Goal: Transaction & Acquisition: Book appointment/travel/reservation

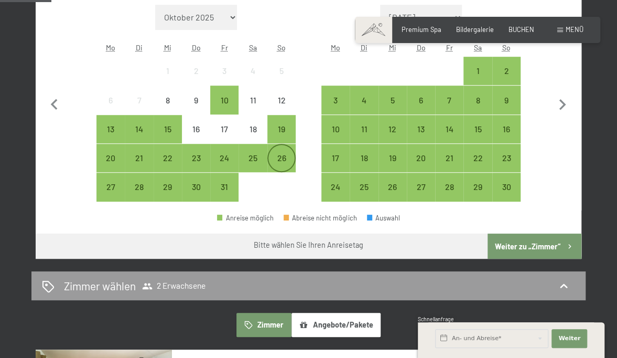
click at [286, 155] on div "26" at bounding box center [281, 167] width 26 height 26
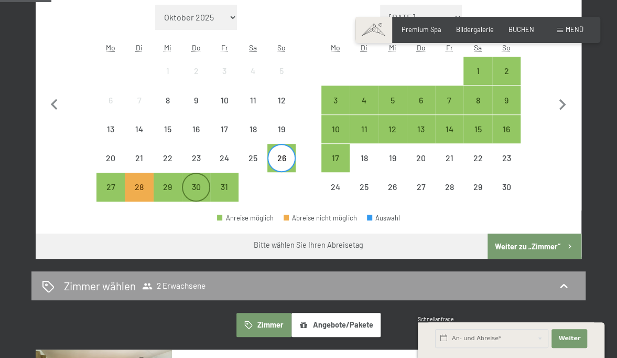
click at [196, 187] on div "30" at bounding box center [196, 195] width 26 height 26
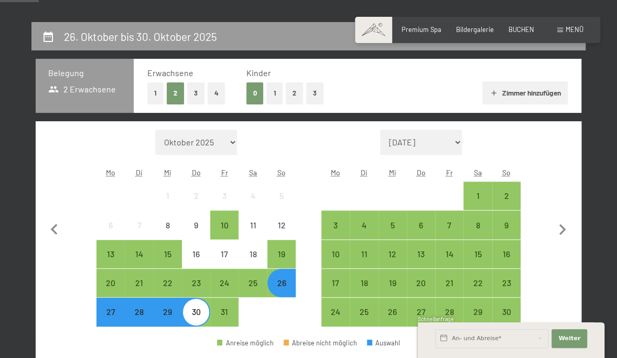
scroll to position [185, 0]
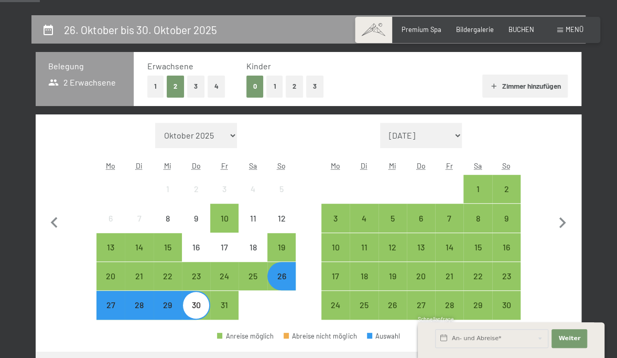
click at [297, 85] on button "2" at bounding box center [294, 86] width 17 height 21
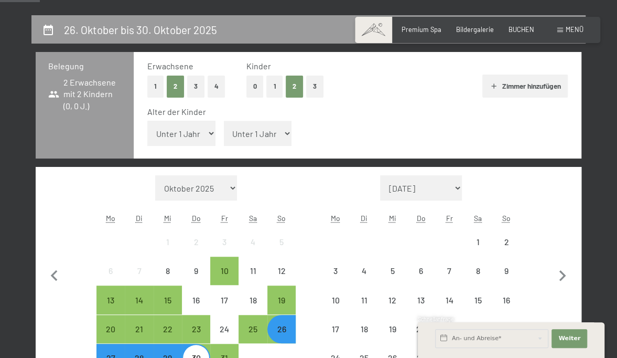
click at [271, 129] on select "Unter 1 Jahr 1 Jahr 2 Jahre 3 Jahre 4 Jahre 5 Jahre 6 Jahre 7 Jahre 8 Jahre 9 J…" at bounding box center [258, 133] width 68 height 25
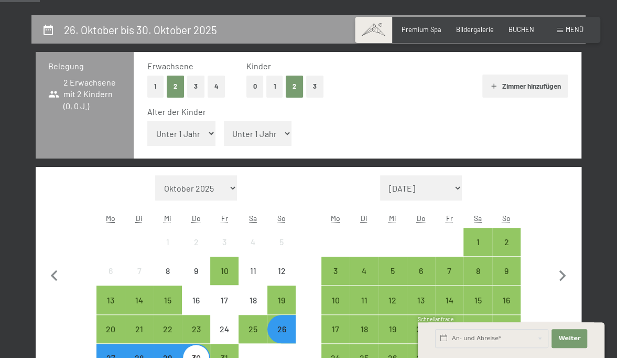
select select "10"
click at [224, 121] on select "Unter 1 Jahr 1 Jahr 2 Jahre 3 Jahre 4 Jahre 5 Jahre 6 Jahre 7 Jahre 8 Jahre 9 J…" at bounding box center [258, 133] width 68 height 25
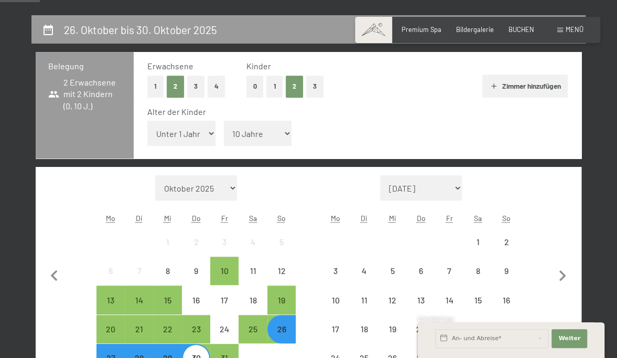
click at [199, 131] on select "Unter 1 Jahr 1 Jahr 2 Jahre 3 Jahre 4 Jahre 5 Jahre 6 Jahre 7 Jahre 8 Jahre 9 J…" at bounding box center [181, 133] width 68 height 25
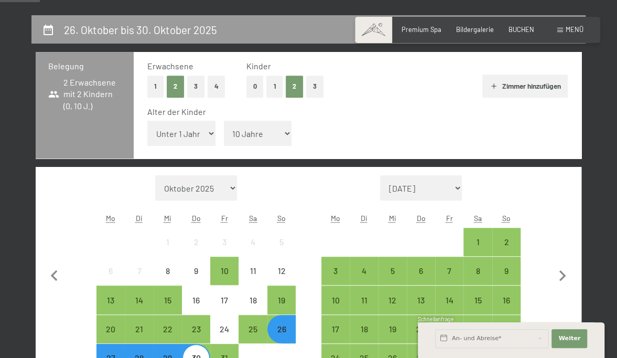
select select "8"
click at [147, 121] on select "Unter 1 Jahr 1 Jahr 2 Jahre 3 Jahre 4 Jahre 5 Jahre 6 Jahre 7 Jahre 8 Jahre 9 J…" at bounding box center [181, 133] width 68 height 25
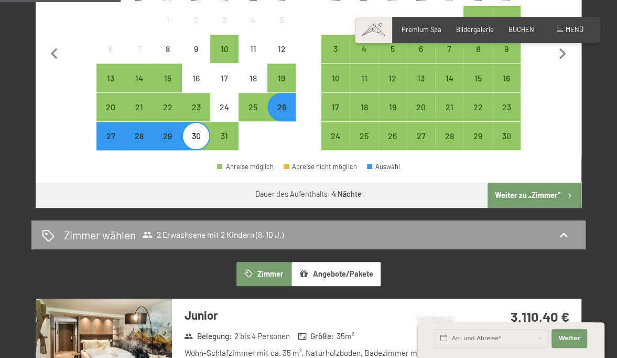
scroll to position [422, 0]
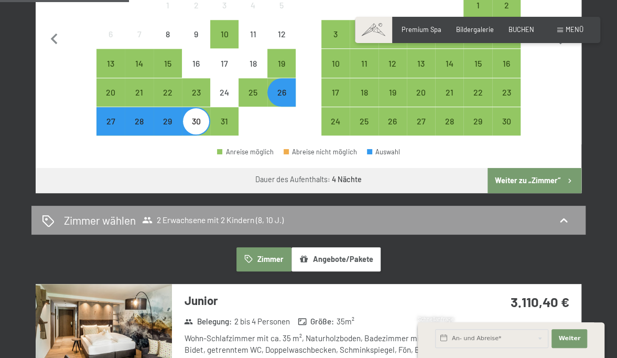
click at [533, 172] on button "Weiter zu „Zimmer“" at bounding box center [535, 180] width 94 height 25
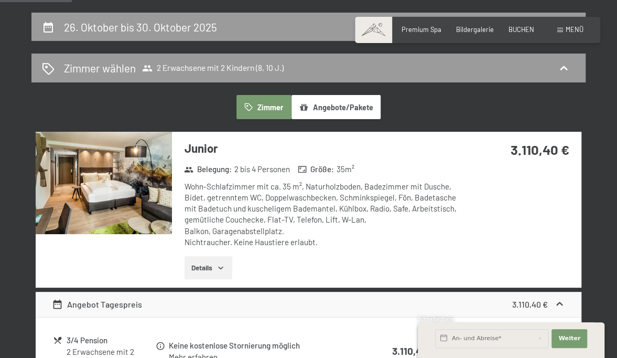
scroll to position [190, 0]
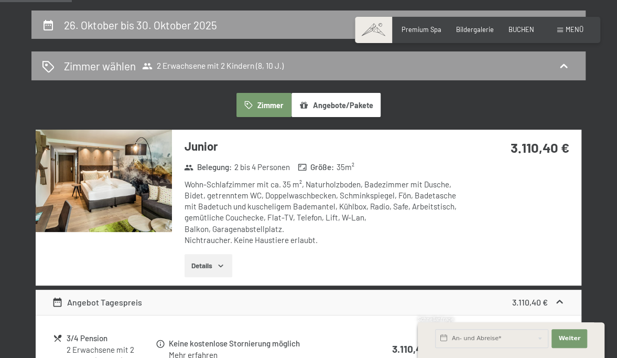
click at [207, 261] on button "Details" at bounding box center [209, 265] width 48 height 23
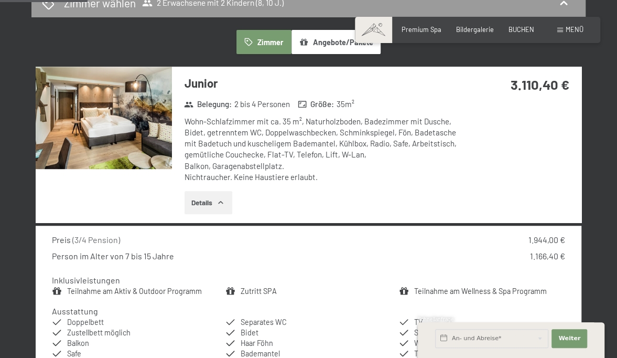
scroll to position [251, 0]
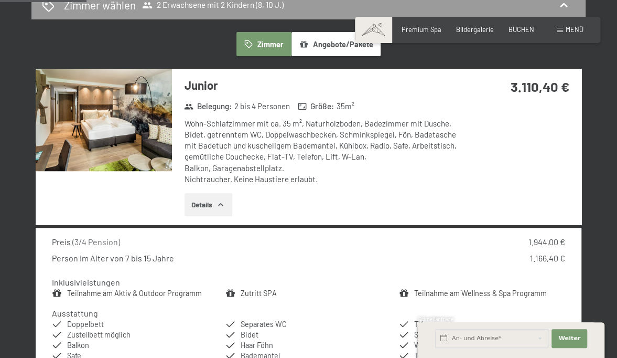
click at [119, 133] on img at bounding box center [104, 120] width 136 height 102
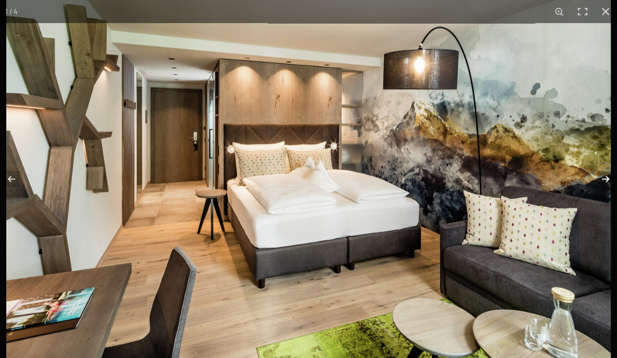
click at [605, 174] on button "button" at bounding box center [598, 179] width 37 height 52
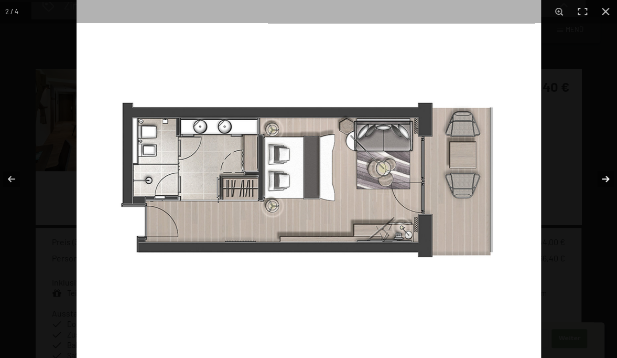
click at [605, 174] on button "button" at bounding box center [598, 179] width 37 height 52
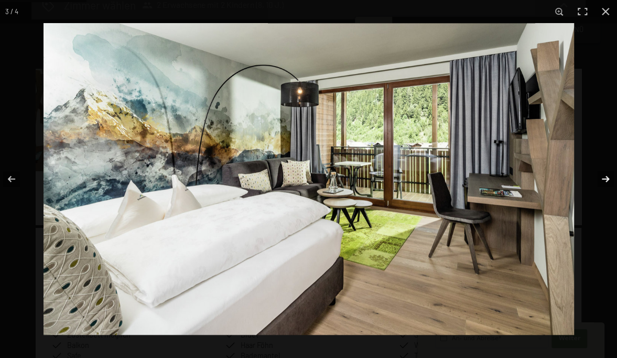
click at [605, 174] on button "button" at bounding box center [598, 179] width 37 height 52
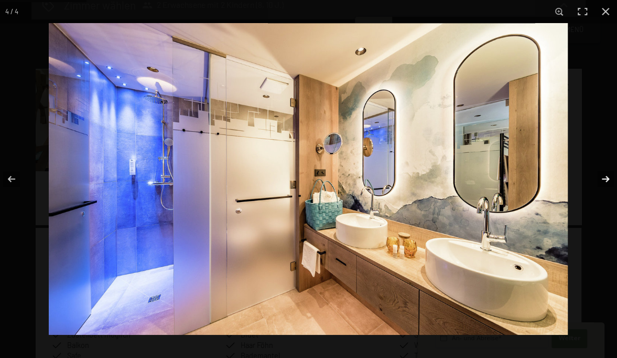
click at [605, 174] on button "button" at bounding box center [598, 179] width 37 height 52
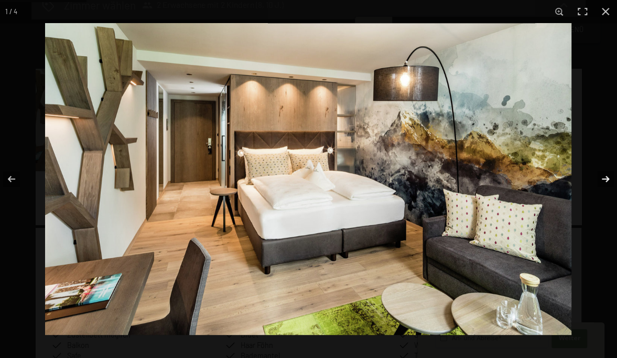
click at [605, 174] on button "button" at bounding box center [598, 179] width 37 height 52
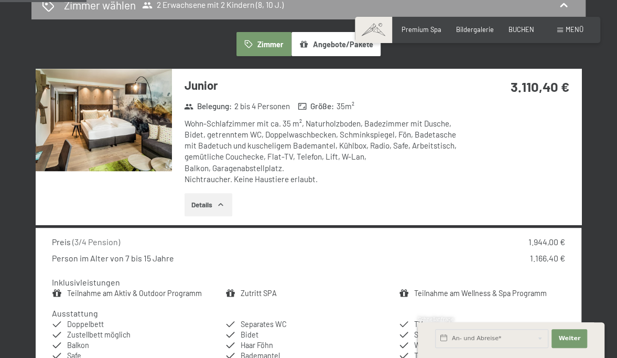
click at [0, 0] on button "button" at bounding box center [0, 0] width 0 height 0
click at [481, 28] on span "Bildergalerie" at bounding box center [475, 28] width 38 height 8
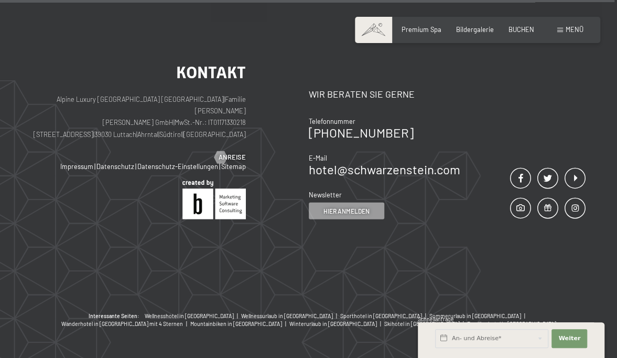
scroll to position [8790, 0]
